Goal: Find specific page/section

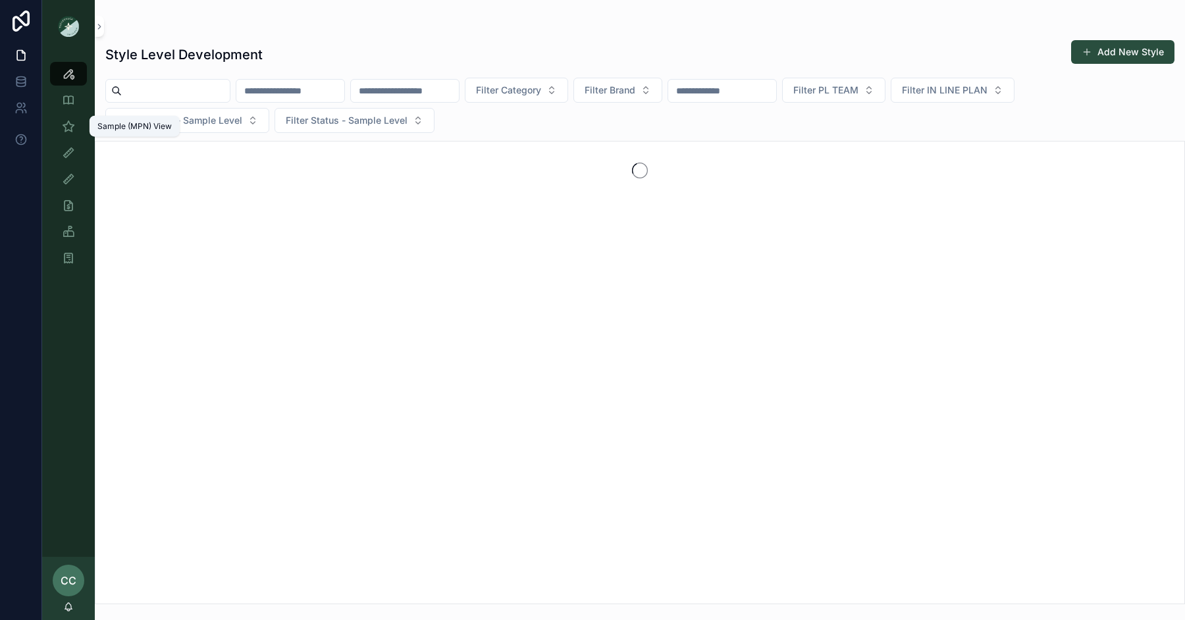
click at [63, 125] on icon "scrollable content" at bounding box center [68, 126] width 13 height 13
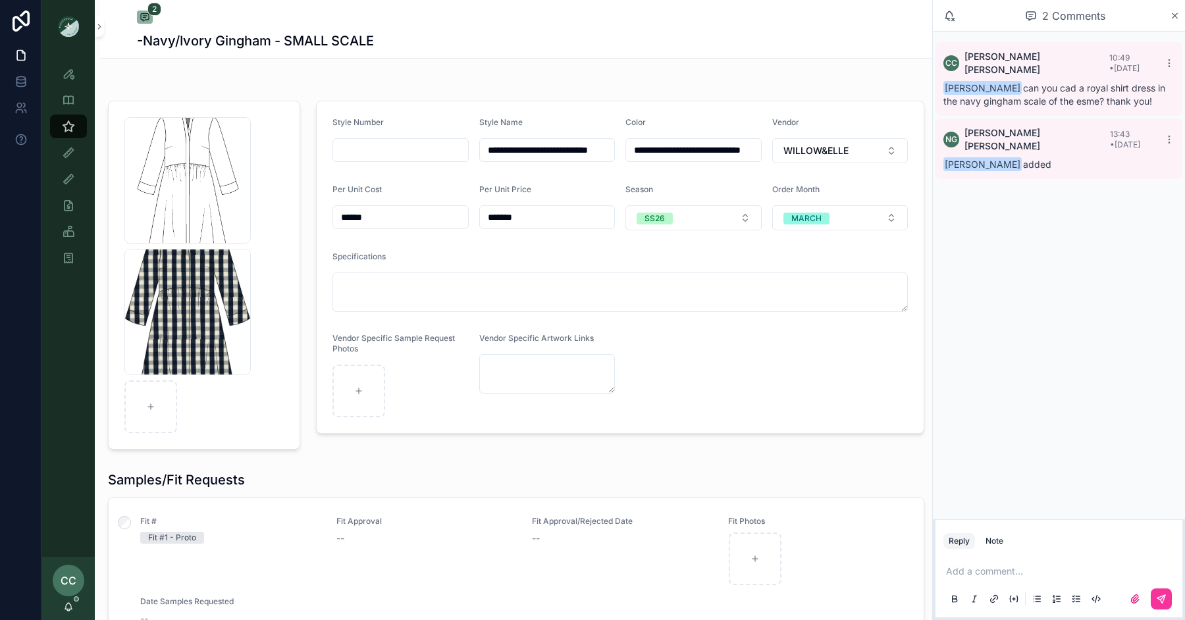
click at [0, 0] on icon "scrollable content" at bounding box center [0, 0] width 0 height 0
click at [250, 107] on icon "scrollable content" at bounding box center [254, 103] width 11 height 11
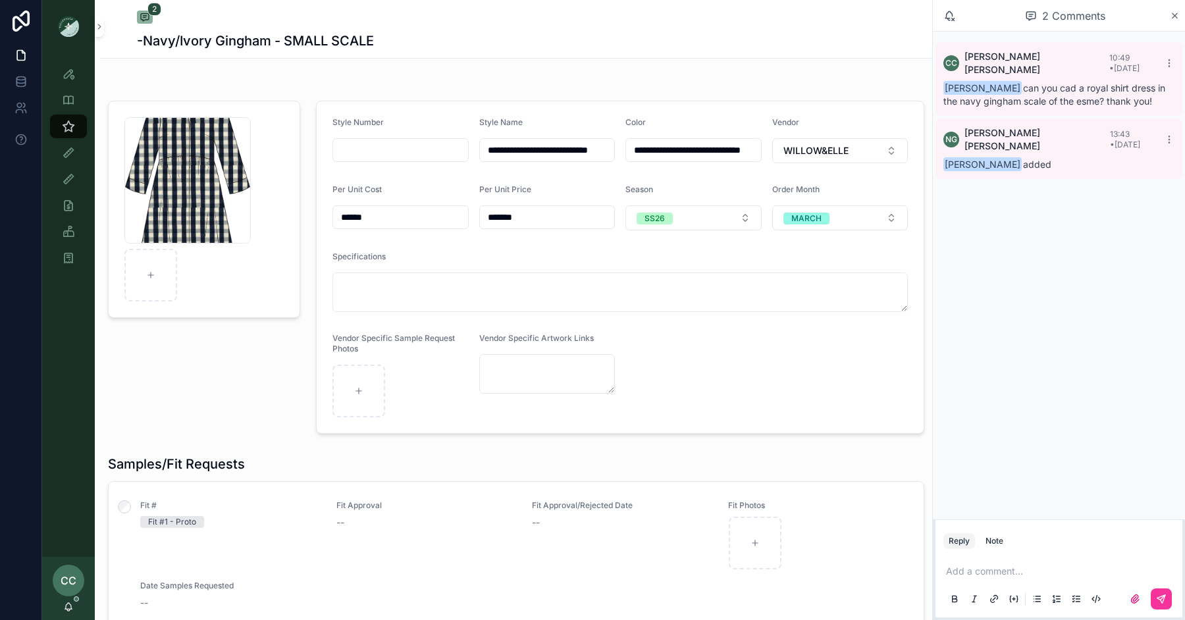
click at [466, 55] on div "2 -Navy/Ivory Gingham - SMALL SCALE" at bounding box center [516, 29] width 758 height 58
